Goal: Task Accomplishment & Management: Manage account settings

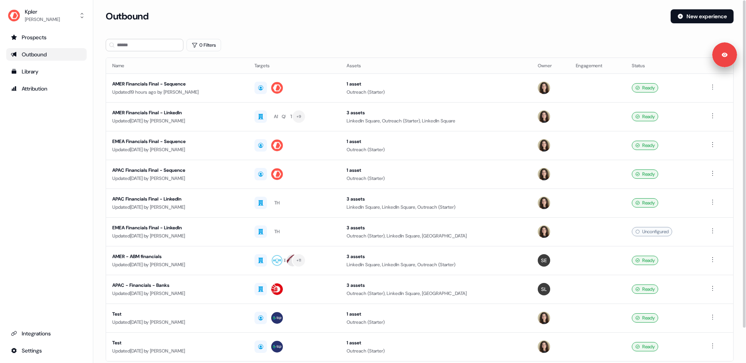
click at [338, 41] on div "0 Filters" at bounding box center [420, 45] width 628 height 12
click at [335, 45] on div "0 Filters" at bounding box center [420, 45] width 628 height 12
click at [329, 45] on div "0 Filters" at bounding box center [420, 45] width 628 height 12
click at [323, 42] on div "0 Filters" at bounding box center [420, 45] width 628 height 12
click at [360, 28] on div "Outbound New experience" at bounding box center [420, 20] width 628 height 23
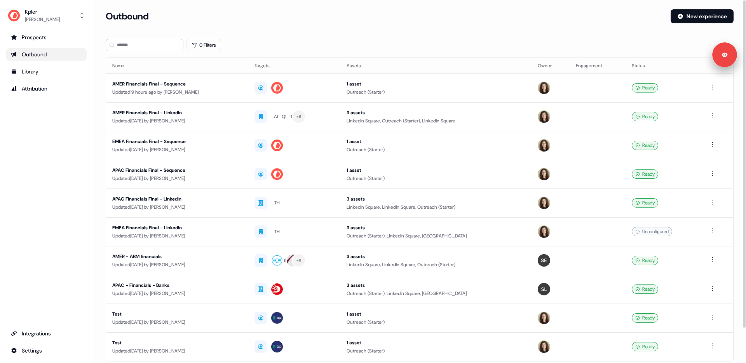
click at [394, 54] on section "Loading... Outbound New experience 0 Filters Name Targets Assets Owner Engageme…" at bounding box center [419, 205] width 653 height 392
click at [353, 28] on div "Outbound New experience" at bounding box center [420, 20] width 628 height 23
click at [355, 28] on div "Outbound New experience" at bounding box center [420, 20] width 628 height 23
click at [228, 85] on div "AMER Financials Final - Sequence" at bounding box center [177, 84] width 130 height 8
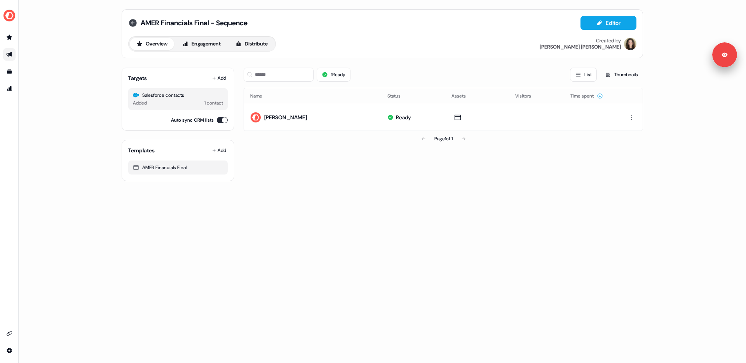
click at [134, 24] on icon at bounding box center [133, 23] width 8 height 8
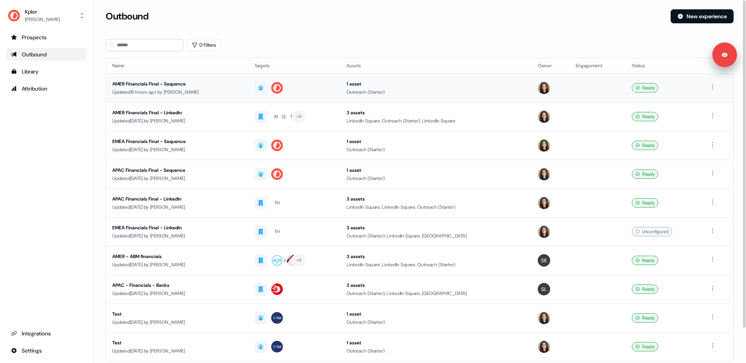
click at [209, 96] on td "AMER Financials Final - Sequence Updated 19 hours ago by [PERSON_NAME]" at bounding box center [177, 87] width 142 height 29
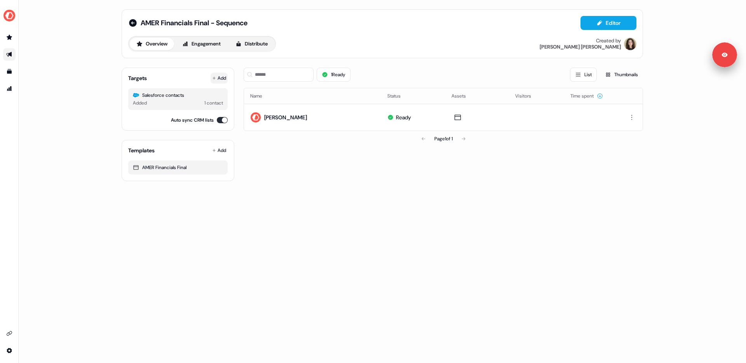
click at [214, 77] on icon at bounding box center [214, 78] width 4 height 4
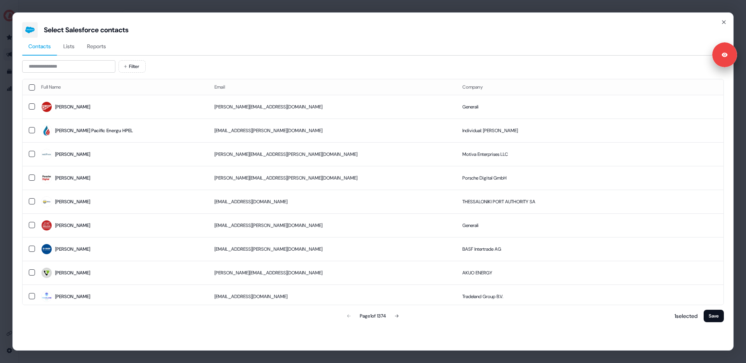
click at [101, 49] on span "Reports" at bounding box center [96, 46] width 19 height 8
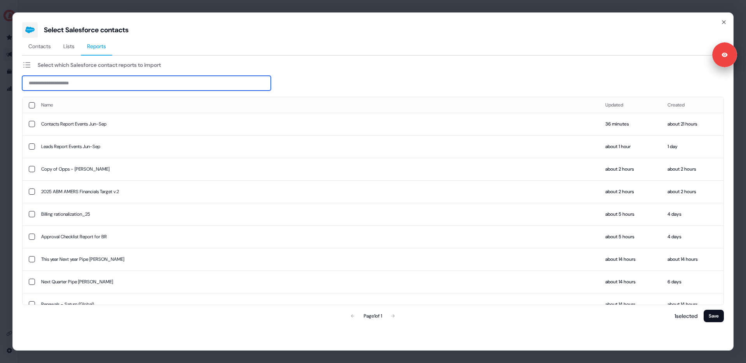
click at [97, 85] on input at bounding box center [146, 83] width 249 height 15
paste input "**********"
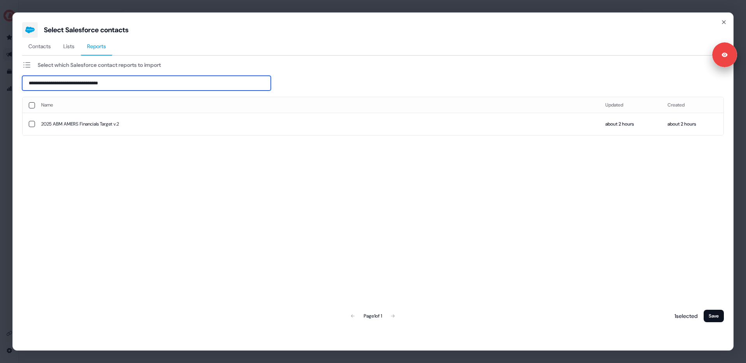
type input "**********"
click at [31, 124] on button "button" at bounding box center [32, 124] width 6 height 6
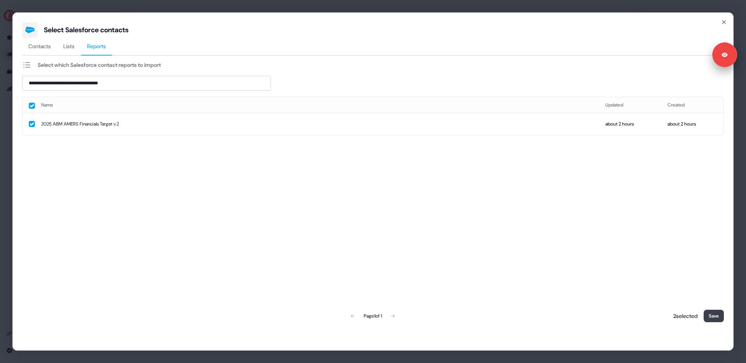
click at [710, 314] on button "Save" at bounding box center [714, 316] width 20 height 12
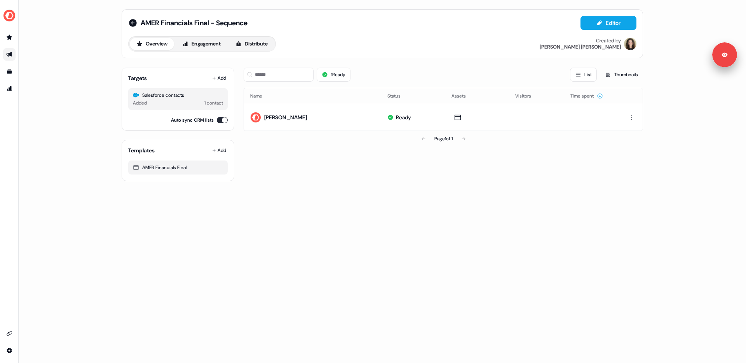
click at [378, 27] on div "AMER Financials Final - Sequence Editor" at bounding box center [382, 23] width 508 height 14
click at [358, 30] on div "AMER Financials Final - Sequence Editor Overview Engagement Distribute Created …" at bounding box center [382, 34] width 508 height 36
click at [360, 28] on div "AMER Financials Final - Sequence Editor" at bounding box center [382, 23] width 508 height 14
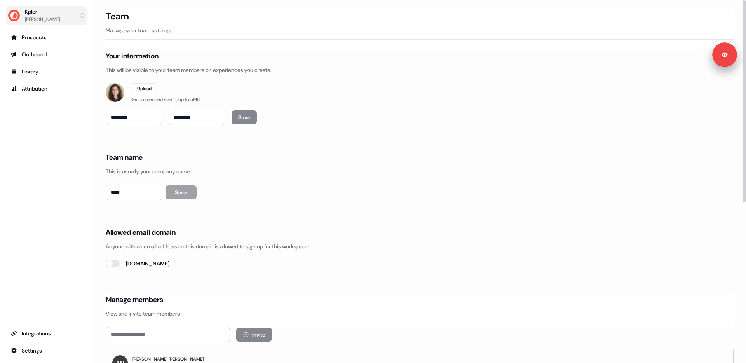
click at [36, 10] on div "Kpler" at bounding box center [42, 12] width 35 height 8
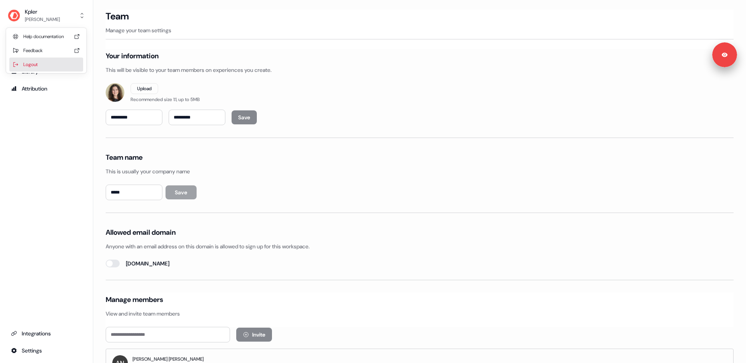
click at [54, 64] on div "Logout" at bounding box center [46, 65] width 74 height 14
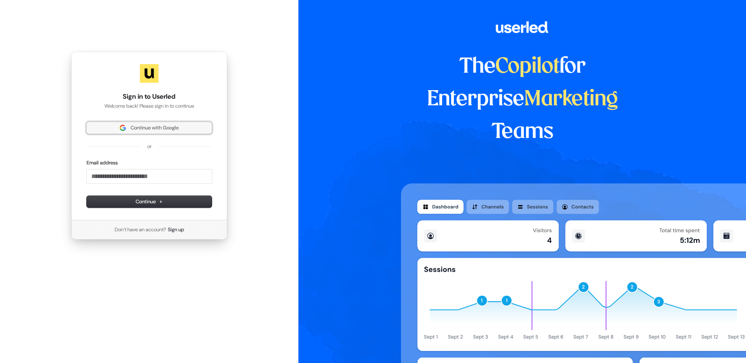
click at [156, 123] on button "Continue with Google" at bounding box center [149, 128] width 125 height 12
